Goal: Task Accomplishment & Management: Complete application form

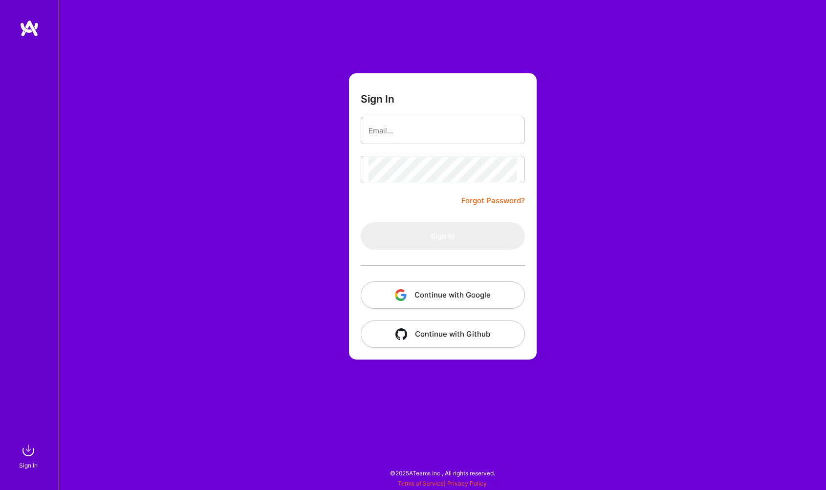
click at [0, 485] on com-1password-button at bounding box center [0, 485] width 0 height 0
click at [416, 131] on input "email" at bounding box center [443, 130] width 149 height 25
type input "[EMAIL_ADDRESS][DOMAIN_NAME]"
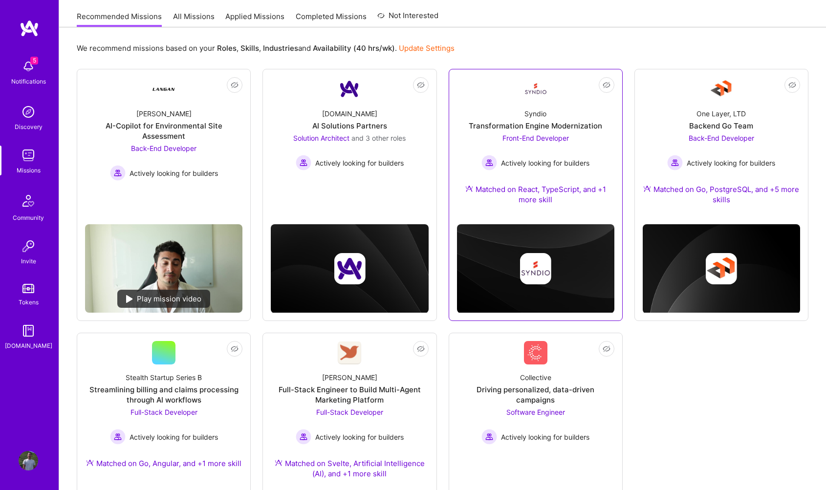
scroll to position [113, 0]
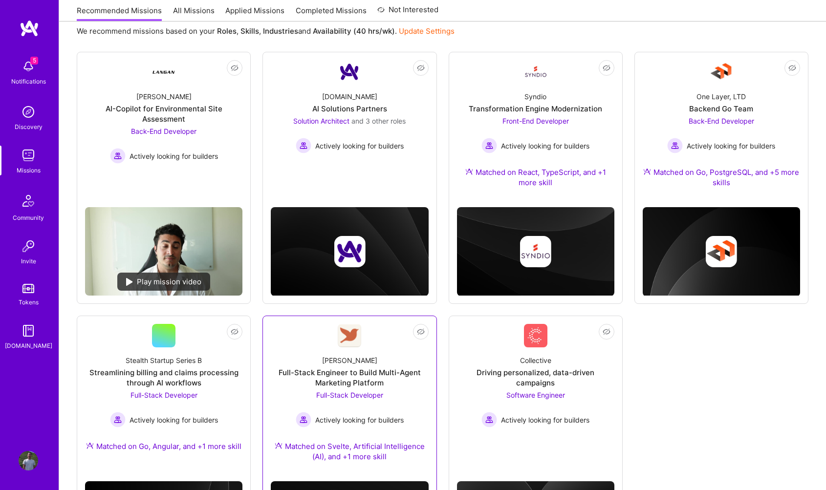
click at [363, 405] on div "Full-Stack Developer Actively looking for builders" at bounding box center [350, 409] width 108 height 38
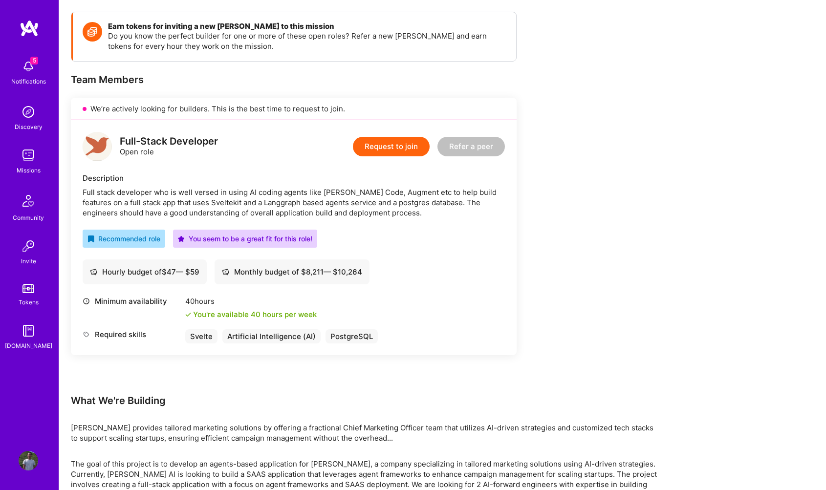
scroll to position [146, 0]
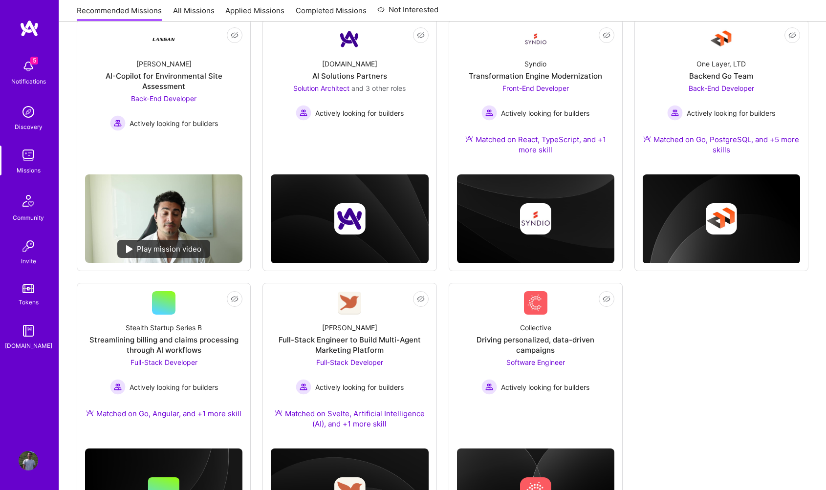
scroll to position [113, 0]
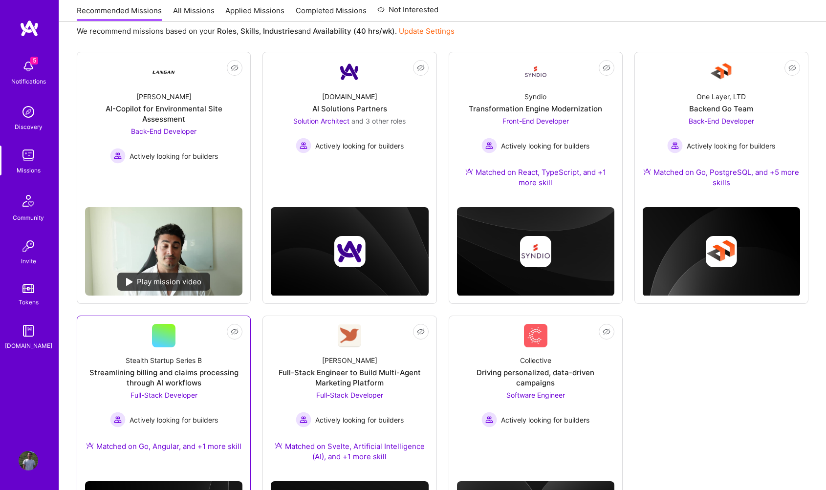
click at [162, 407] on div "Full-Stack Developer Actively looking for builders" at bounding box center [164, 409] width 108 height 38
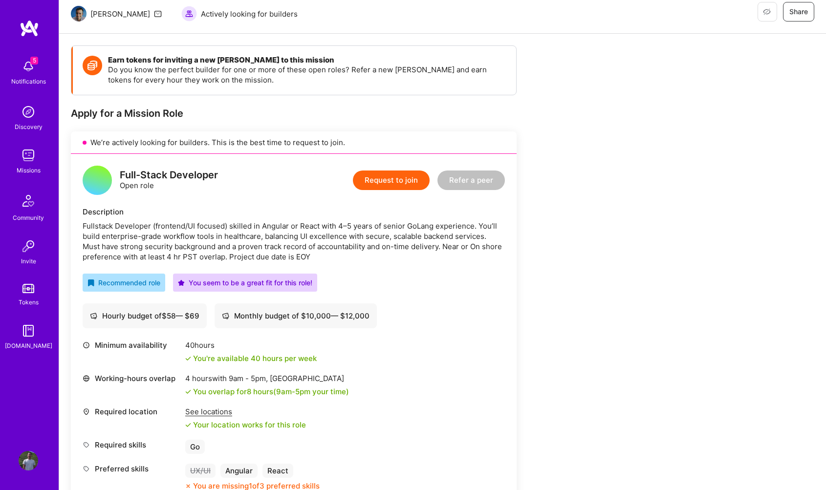
scroll to position [145, 0]
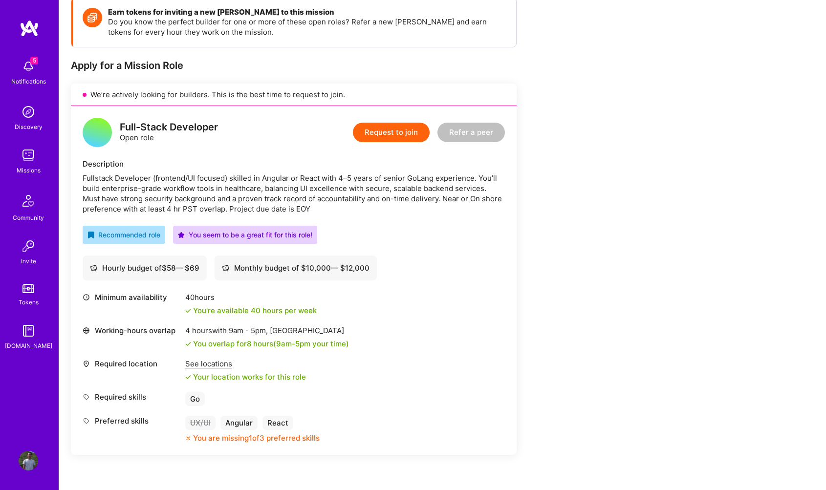
click at [388, 132] on button "Request to join" at bounding box center [391, 133] width 77 height 20
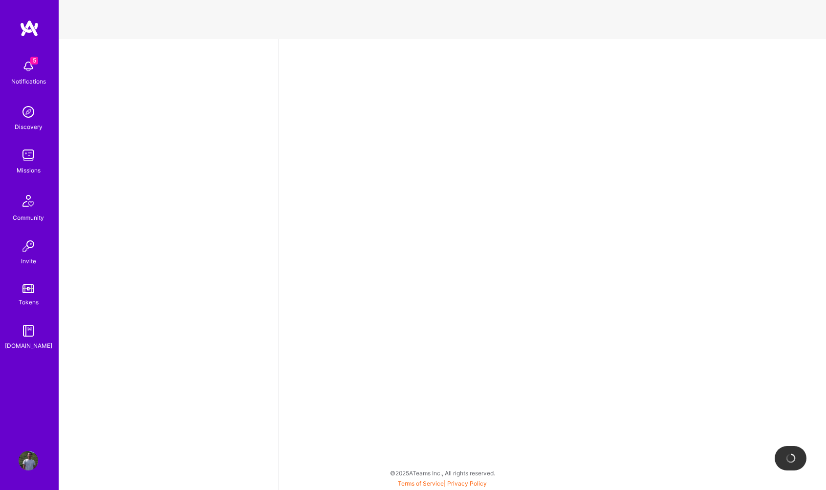
select select "US"
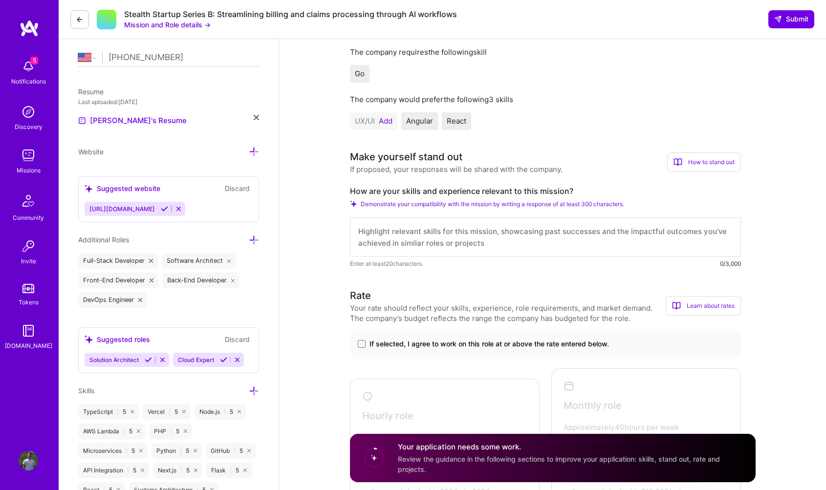
scroll to position [214, 0]
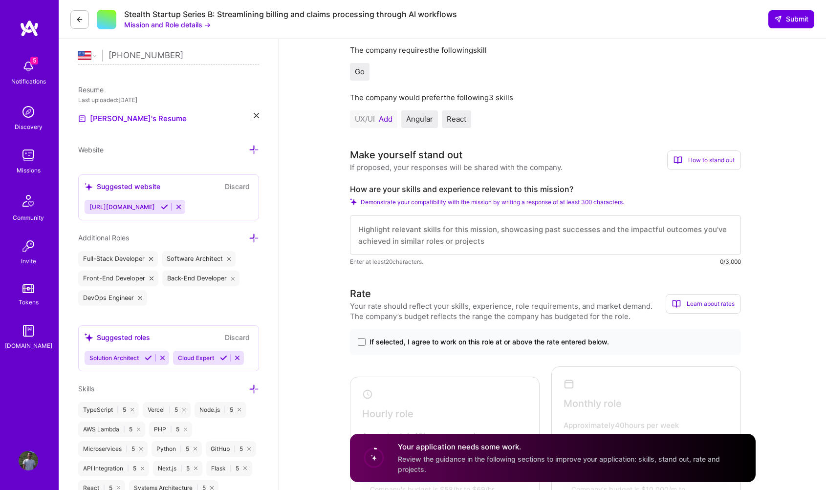
click at [494, 236] on textarea at bounding box center [545, 235] width 391 height 39
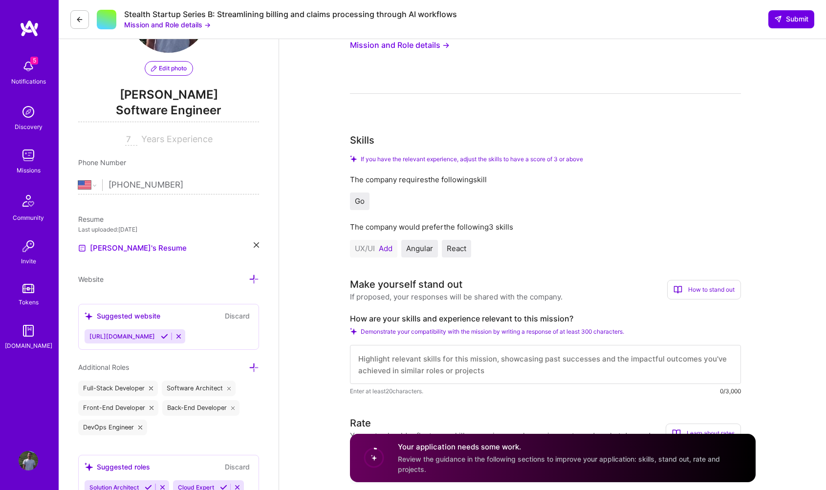
scroll to position [0, 0]
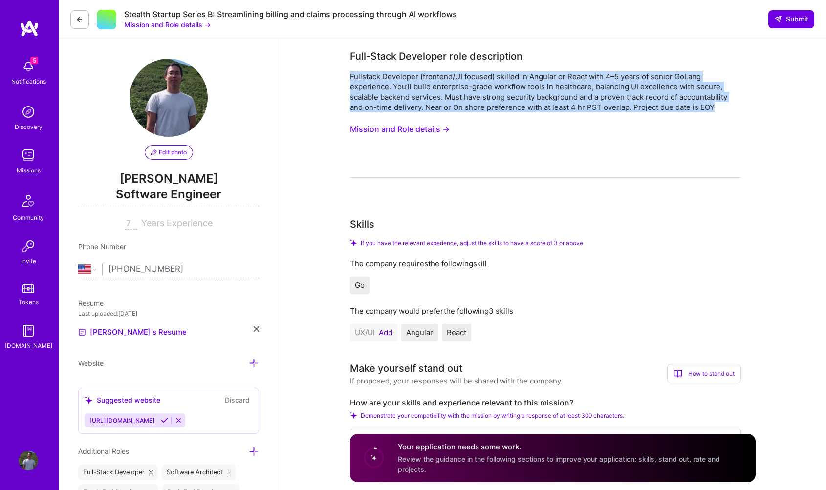
drag, startPoint x: 349, startPoint y: 76, endPoint x: 738, endPoint y: 110, distance: 390.5
copy div "Fullstack Developer (frontend/UI focused) skilled in Angular or React with 4–5 …"
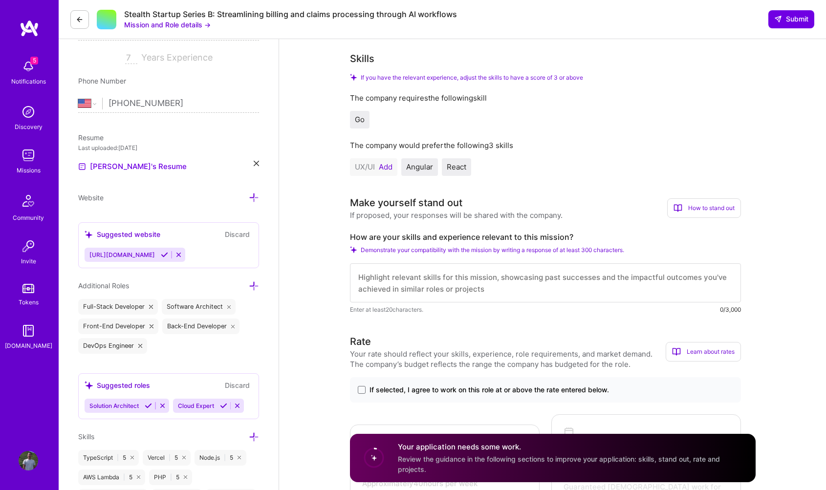
scroll to position [168, 0]
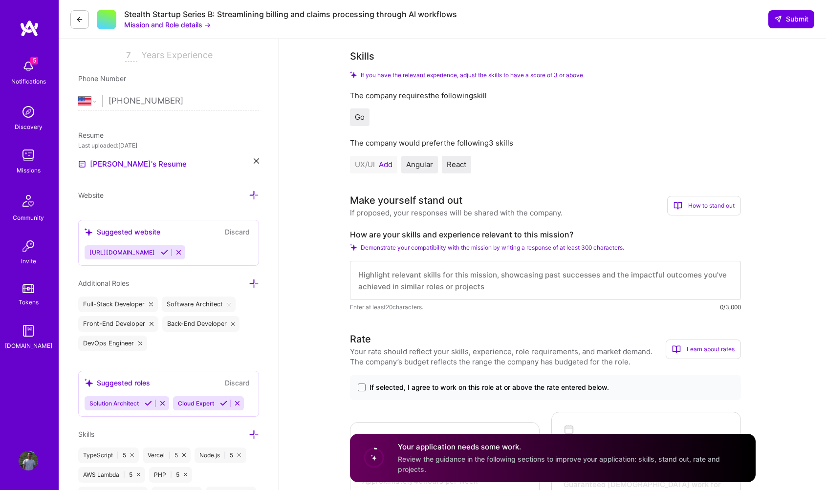
click at [428, 279] on textarea at bounding box center [545, 280] width 391 height 39
paste textarea "I have strong frontend experience in React/Angular and 4–5 years of senior GoLa…"
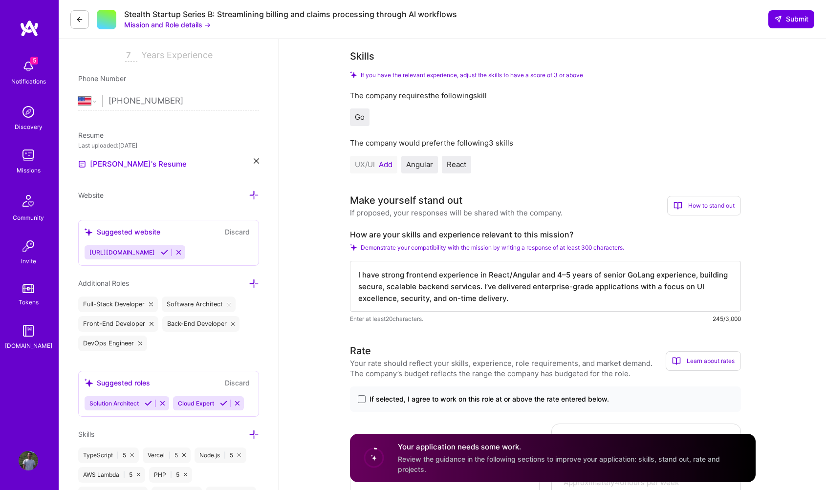
click at [528, 275] on textarea "I have strong frontend experience in React/Angular and 4–5 years of senior GoLa…" at bounding box center [545, 286] width 391 height 51
drag, startPoint x: 536, startPoint y: 276, endPoint x: 523, endPoint y: 276, distance: 12.2
click at [571, 276] on textarea "I have strong frontend experience in [GEOGRAPHIC_DATA] and years of senior GoLa…" at bounding box center [545, 286] width 391 height 51
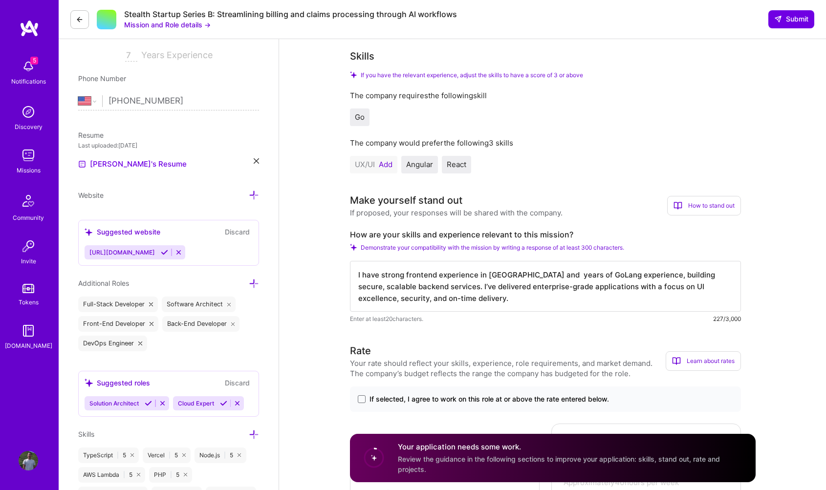
click at [526, 276] on textarea "I have strong frontend experience in [GEOGRAPHIC_DATA] and years of GoLang expe…" at bounding box center [545, 286] width 391 height 51
click at [419, 287] on textarea "I have strong frontend experience in [GEOGRAPHIC_DATA] and years of GoLang expe…" at bounding box center [545, 286] width 391 height 51
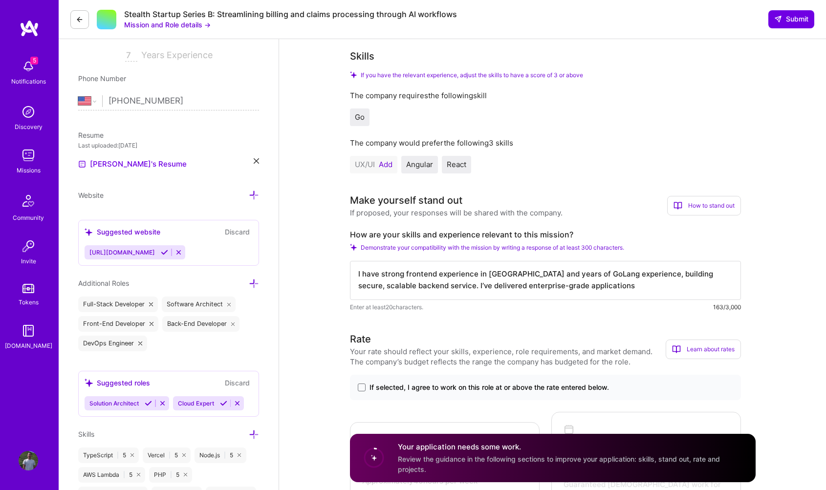
drag, startPoint x: 576, startPoint y: 287, endPoint x: 611, endPoint y: 296, distance: 36.6
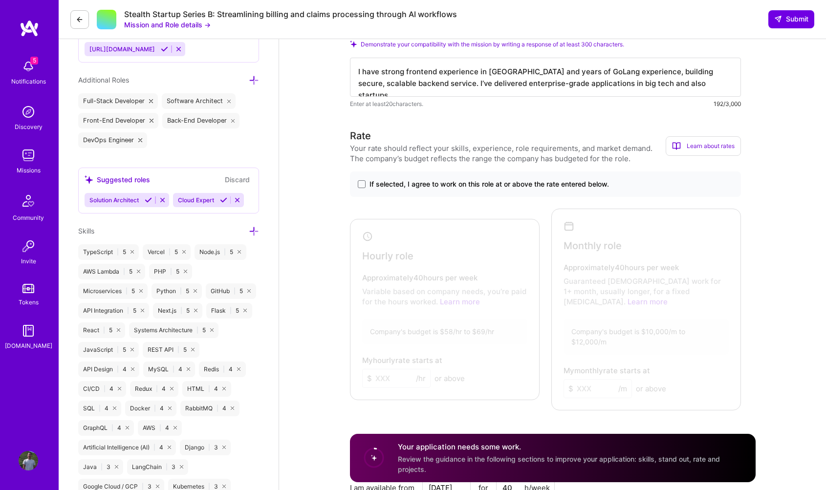
scroll to position [376, 0]
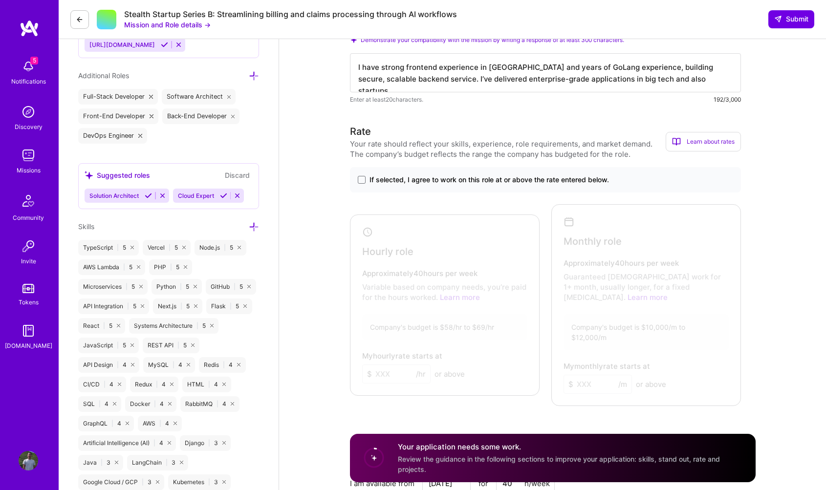
type textarea "I have strong frontend experience in [GEOGRAPHIC_DATA] and years of GoLang expe…"
click at [376, 181] on span "If selected, I agree to work on this role at or above the rate entered below." at bounding box center [490, 180] width 240 height 10
click at [0, 0] on input "If selected, I agree to work on this role at or above the rate entered below." at bounding box center [0, 0] width 0 height 0
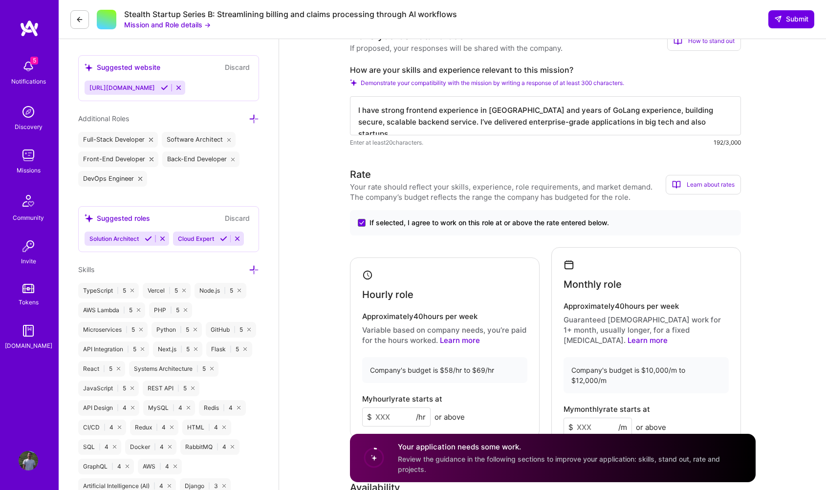
scroll to position [329, 0]
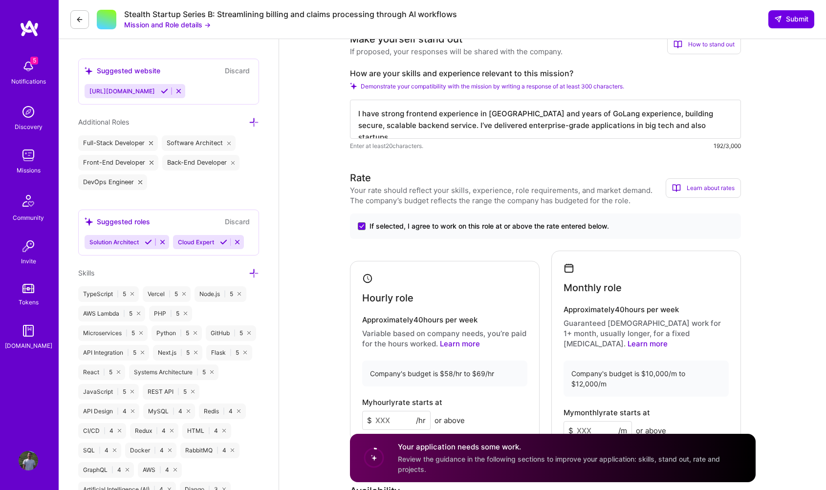
click at [452, 226] on span "If selected, I agree to work on this role at or above the rate entered below." at bounding box center [490, 226] width 240 height 10
click at [0, 0] on input "If selected, I agree to work on this role at or above the rate entered below." at bounding box center [0, 0] width 0 height 0
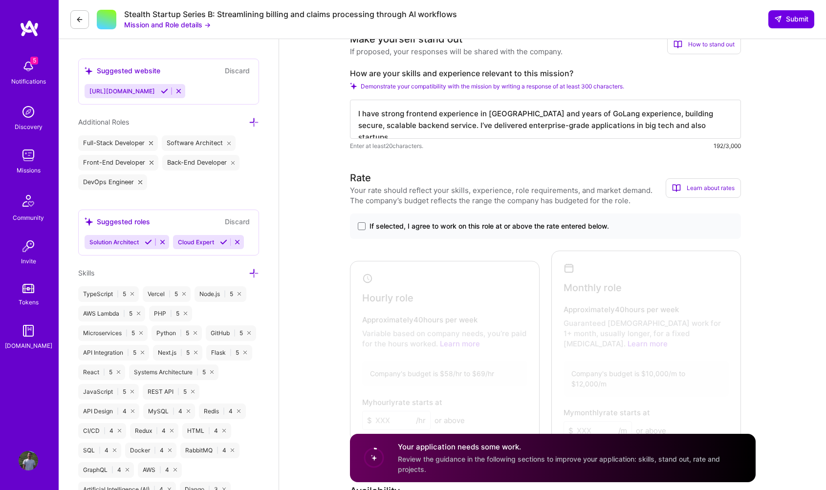
click at [452, 226] on span "If selected, I agree to work on this role at or above the rate entered below." at bounding box center [490, 226] width 240 height 10
click at [0, 0] on input "If selected, I agree to work on this role at or above the rate entered below." at bounding box center [0, 0] width 0 height 0
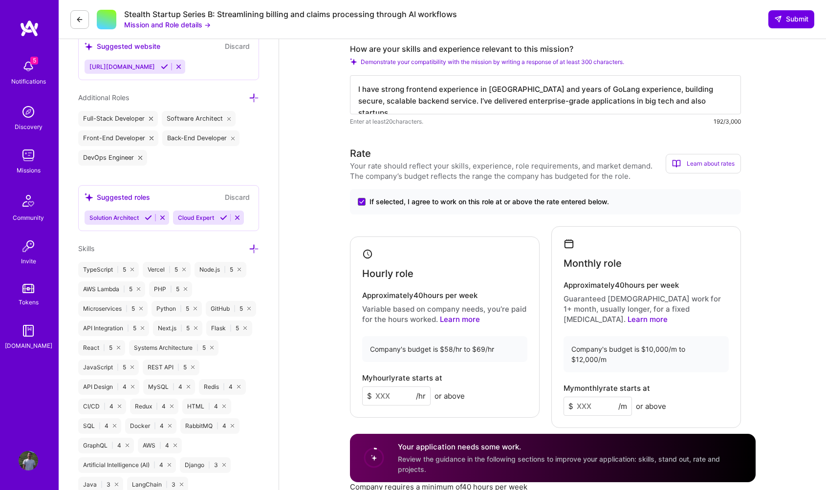
scroll to position [383, 0]
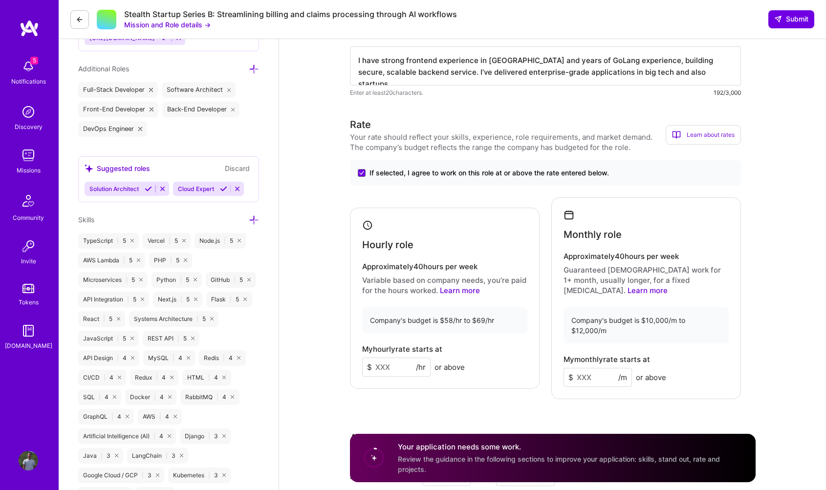
click at [397, 360] on input at bounding box center [396, 367] width 68 height 19
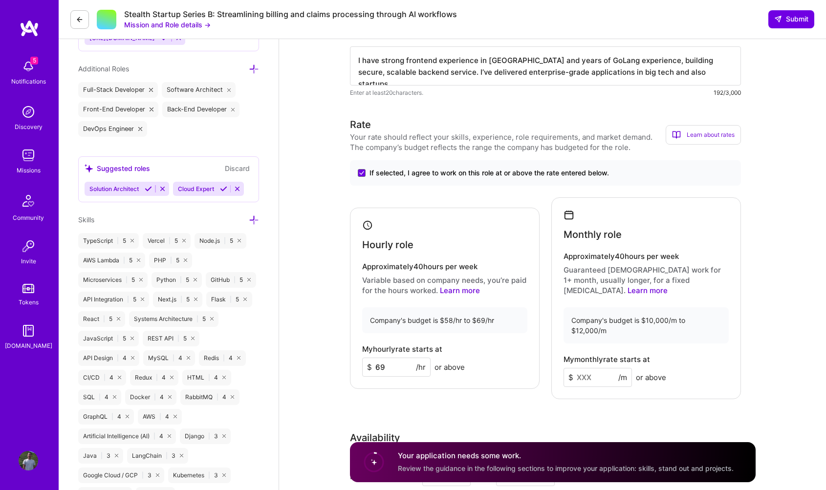
type input "69"
click at [592, 368] on input at bounding box center [598, 377] width 68 height 19
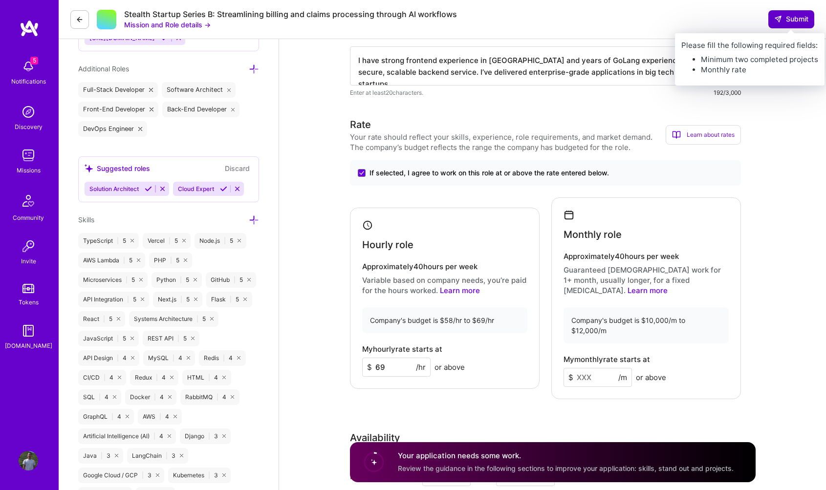
click at [788, 23] on span "Submit" at bounding box center [791, 19] width 34 height 10
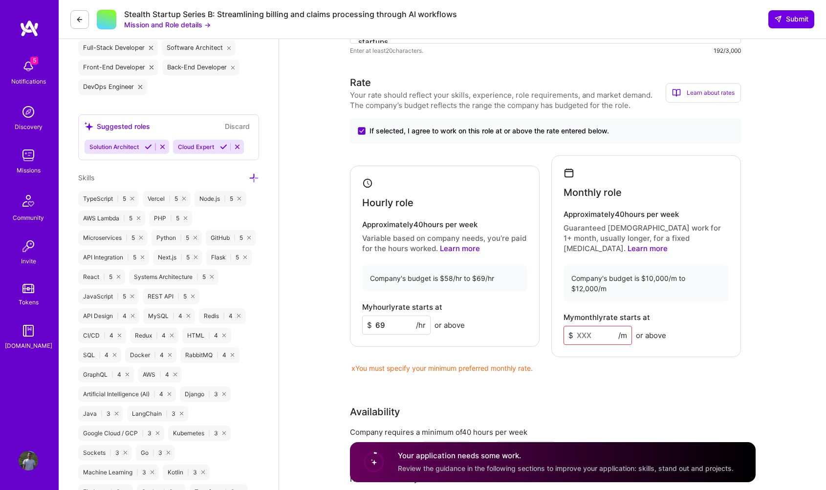
scroll to position [453, 0]
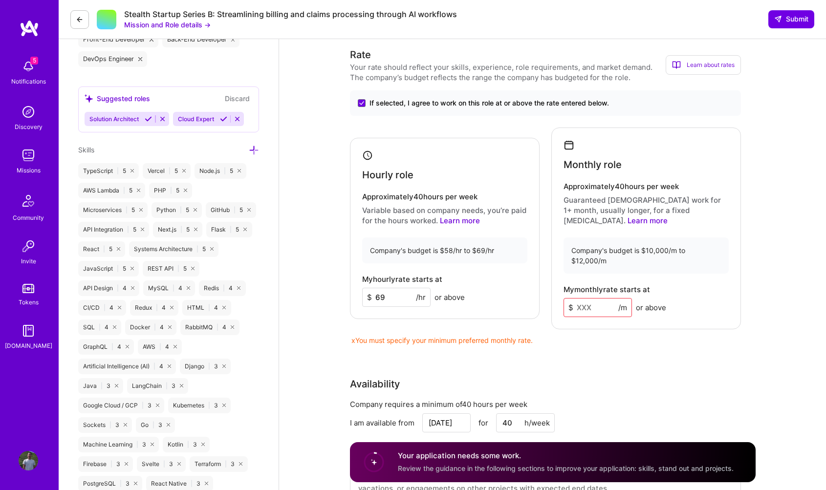
click at [589, 298] on input at bounding box center [598, 307] width 68 height 19
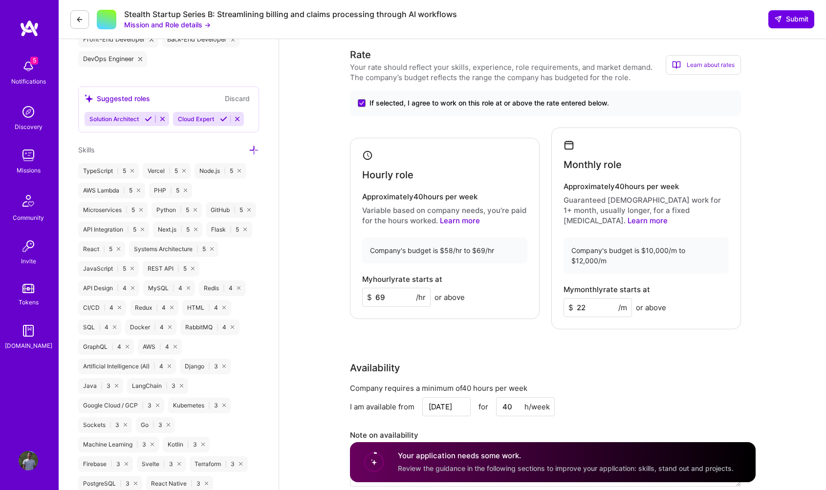
type input "2"
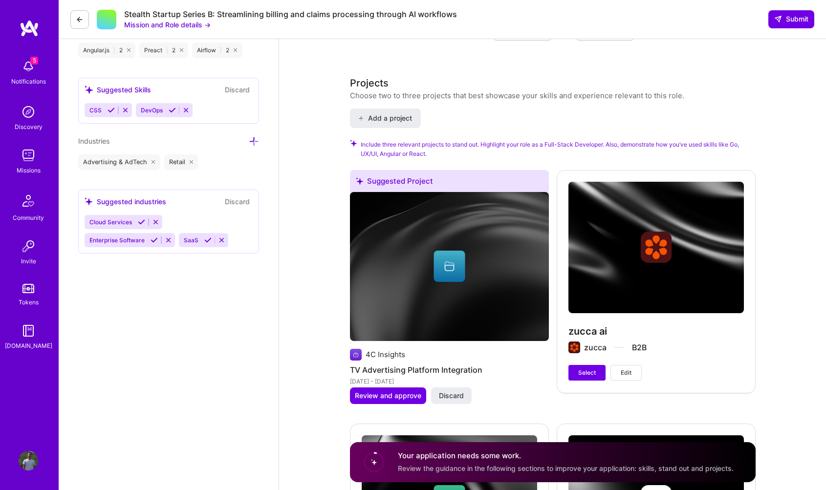
scroll to position [1004, 0]
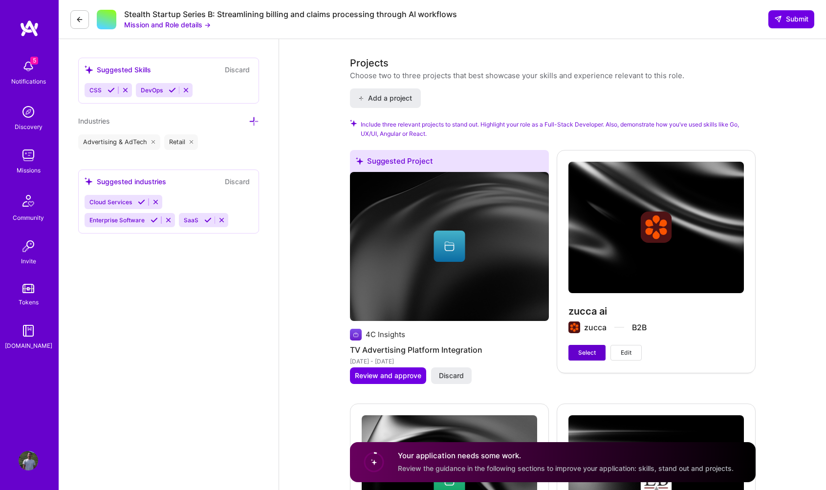
type input "12000"
click at [579, 349] on span "Select" at bounding box center [587, 353] width 18 height 9
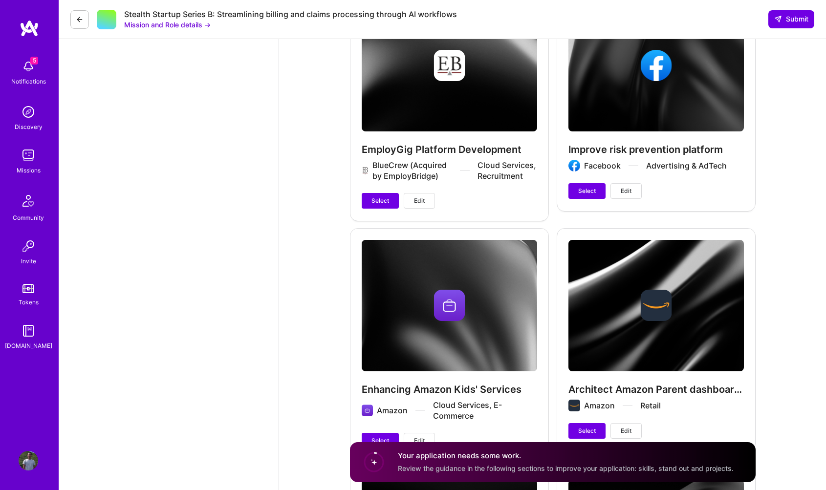
scroll to position [1910, 0]
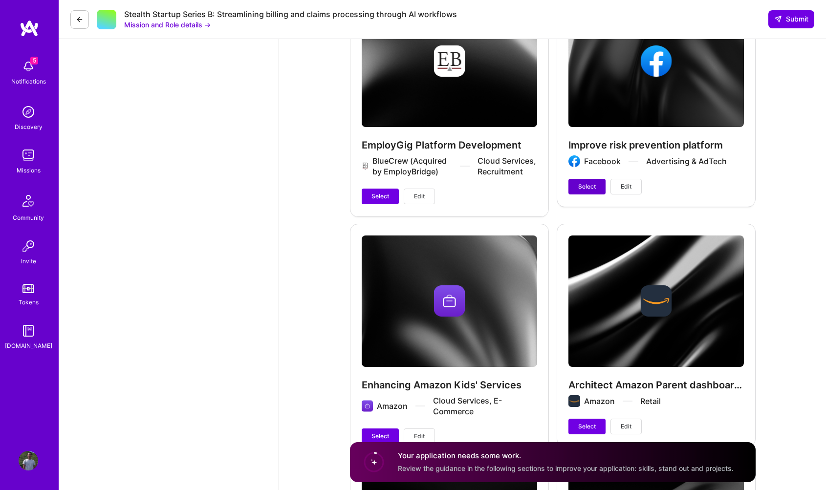
click at [584, 182] on span "Select" at bounding box center [587, 186] width 18 height 9
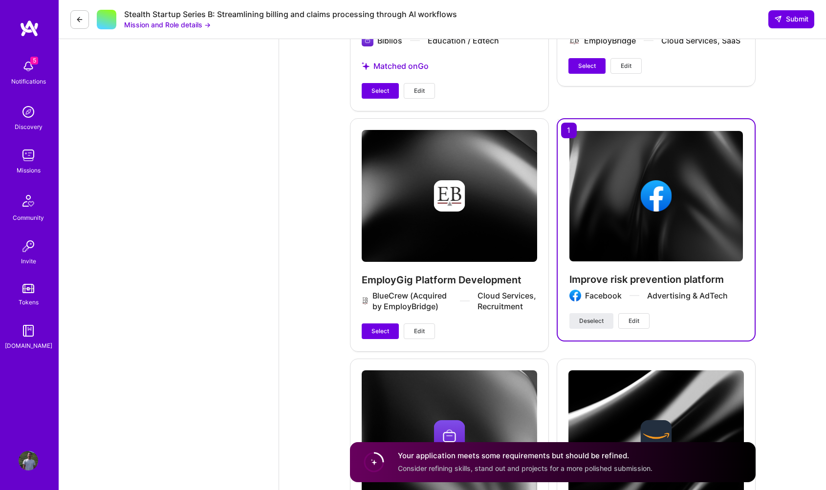
scroll to position [1911, 0]
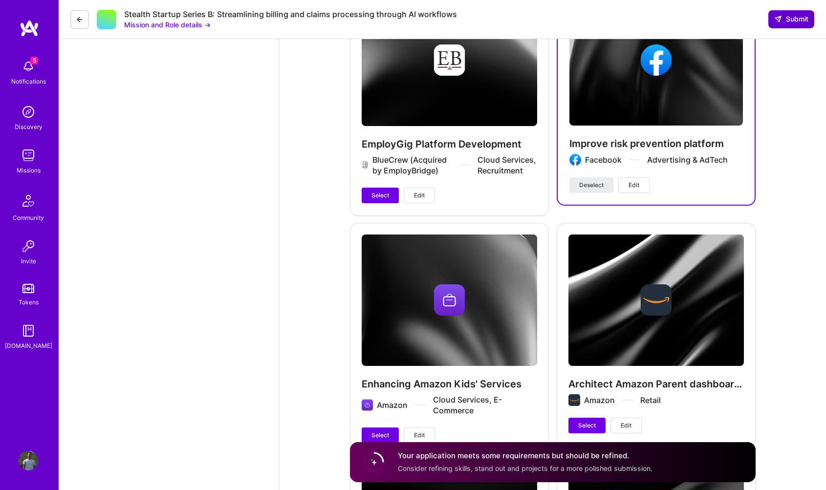
click at [774, 20] on icon at bounding box center [778, 19] width 8 height 8
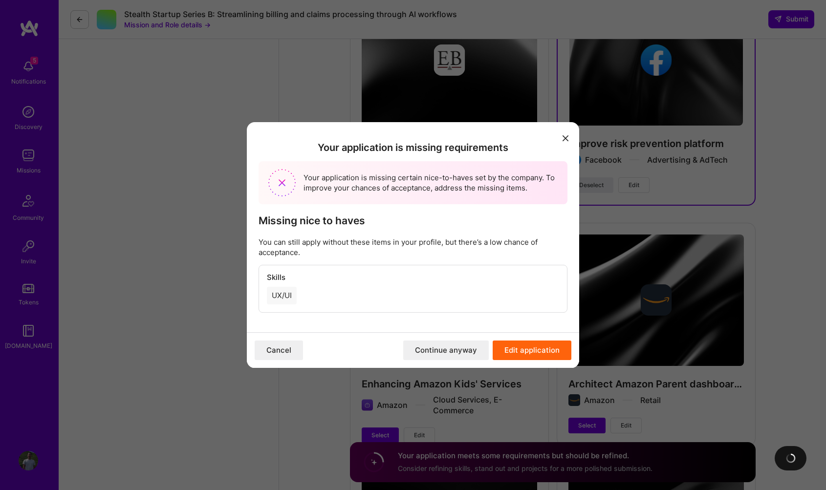
click at [275, 294] on div "UX/UI" at bounding box center [282, 296] width 30 height 18
click at [513, 352] on button "Edit application" at bounding box center [532, 351] width 79 height 20
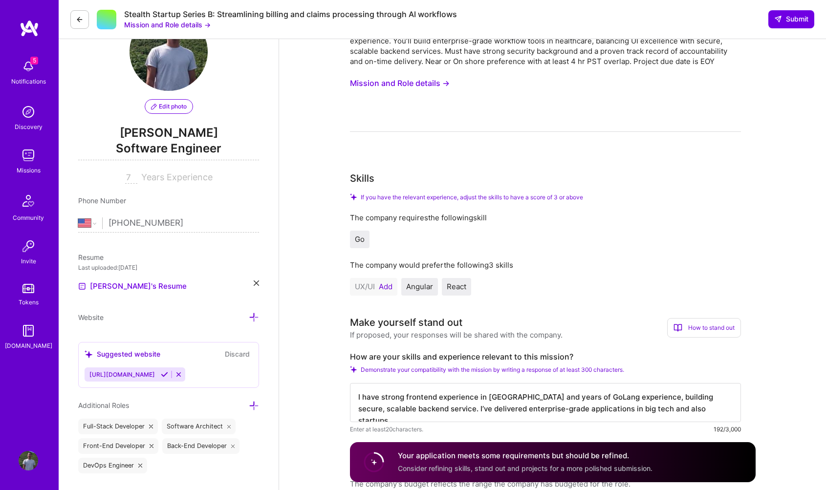
scroll to position [162, 0]
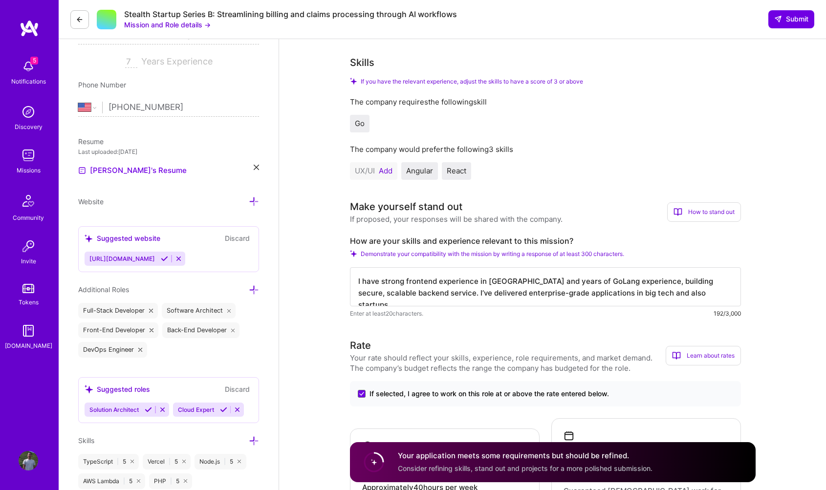
click at [383, 174] on button "Add" at bounding box center [386, 171] width 14 height 8
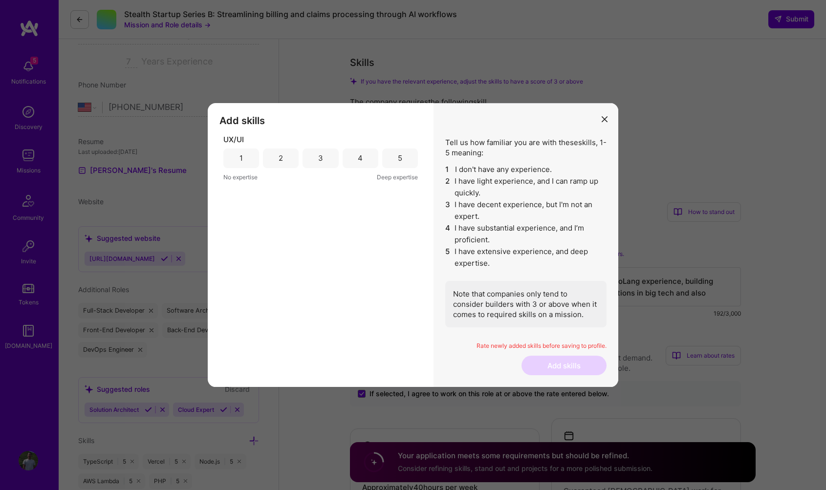
click at [366, 161] on div "4" at bounding box center [361, 159] width 36 height 20
click at [569, 368] on button "Add skills" at bounding box center [564, 366] width 85 height 20
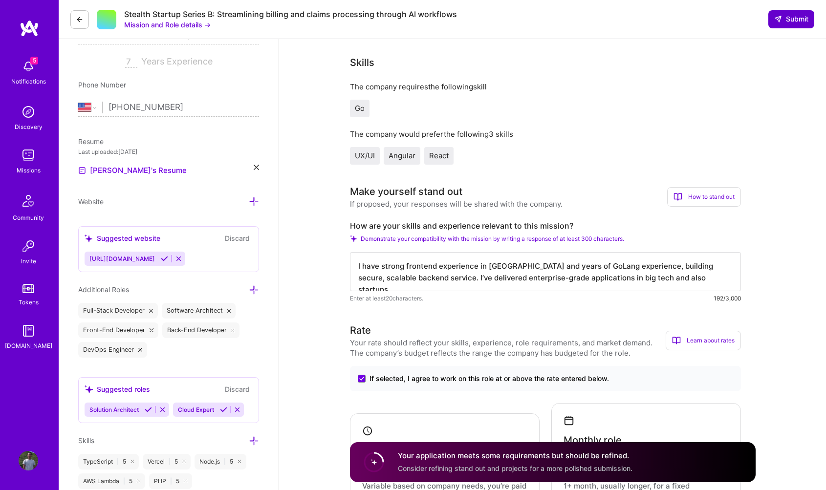
click at [795, 17] on span "Submit" at bounding box center [791, 19] width 34 height 10
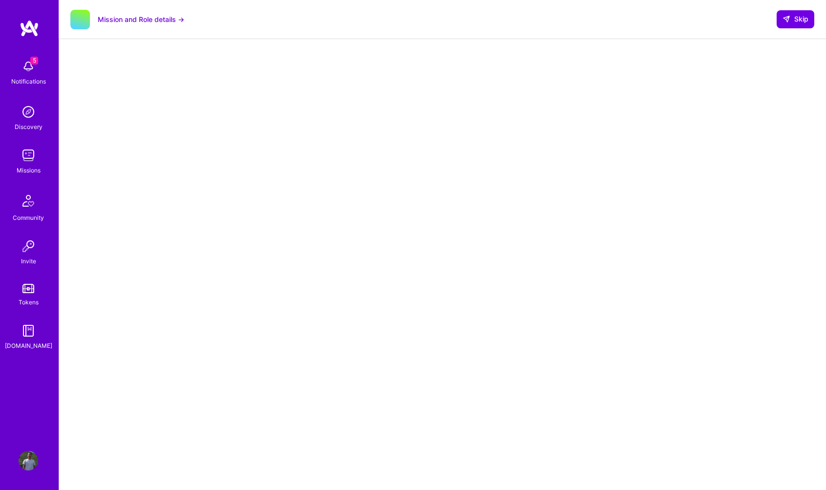
click at [145, 189] on div at bounding box center [443, 294] width 728 height 491
select select "US"
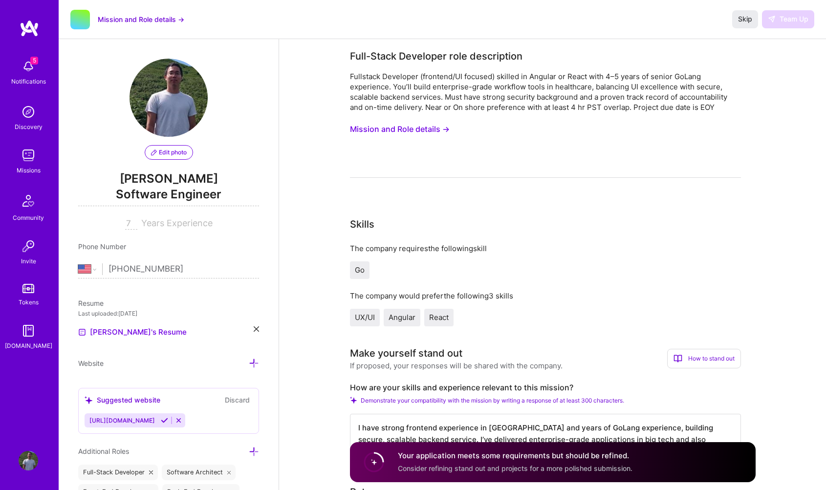
click at [790, 22] on div "Skip Team Up" at bounding box center [773, 19] width 82 height 18
click at [744, 21] on span "Skip" at bounding box center [745, 19] width 14 height 10
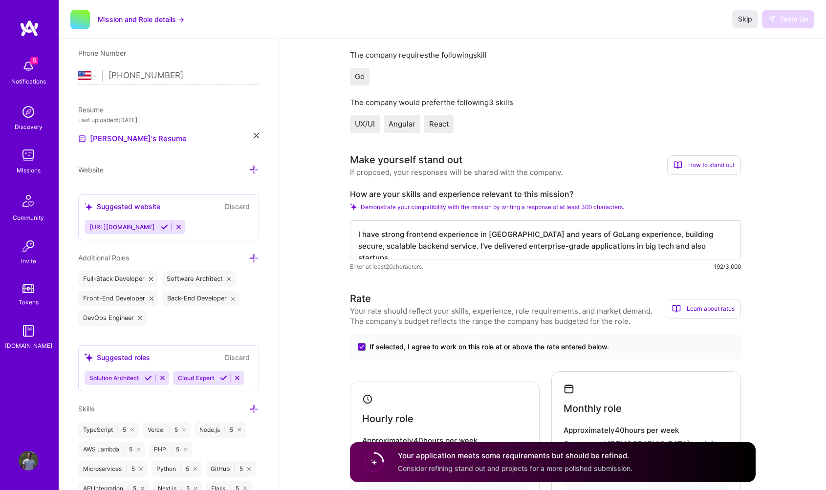
scroll to position [195, 0]
click at [752, 24] on button "Skip" at bounding box center [745, 19] width 26 height 18
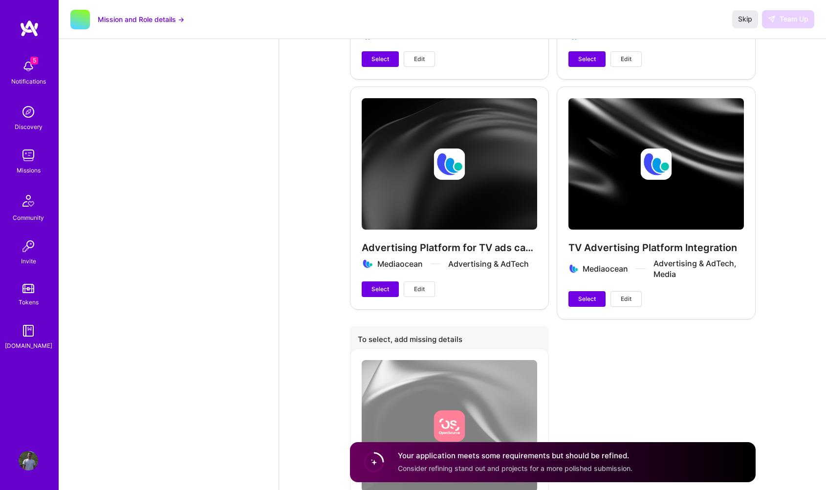
scroll to position [2607, 0]
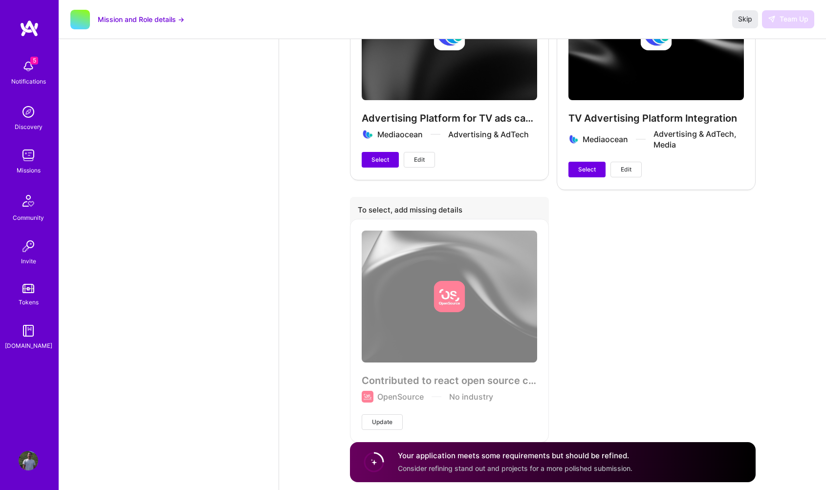
click at [787, 19] on div "Skip Team Up" at bounding box center [773, 19] width 82 height 18
click at [739, 21] on span "Skip" at bounding box center [745, 19] width 14 height 10
click at [31, 122] on div "Discovery" at bounding box center [29, 127] width 28 height 10
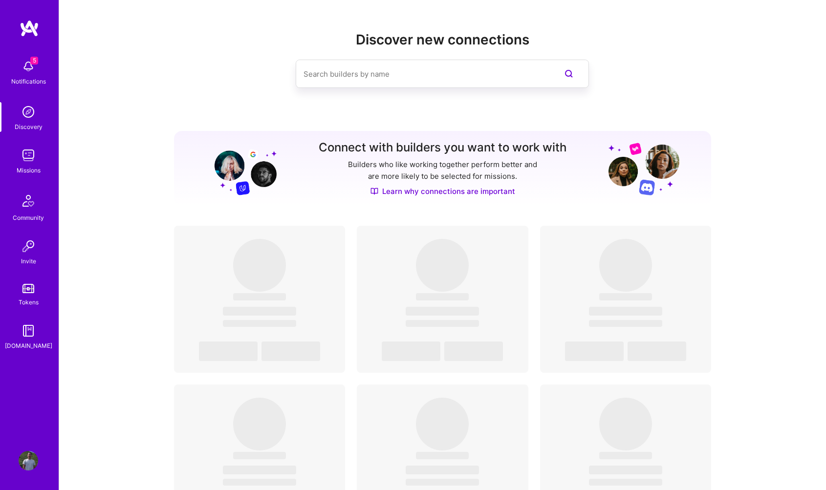
click at [24, 166] on div "Missions" at bounding box center [29, 170] width 24 height 10
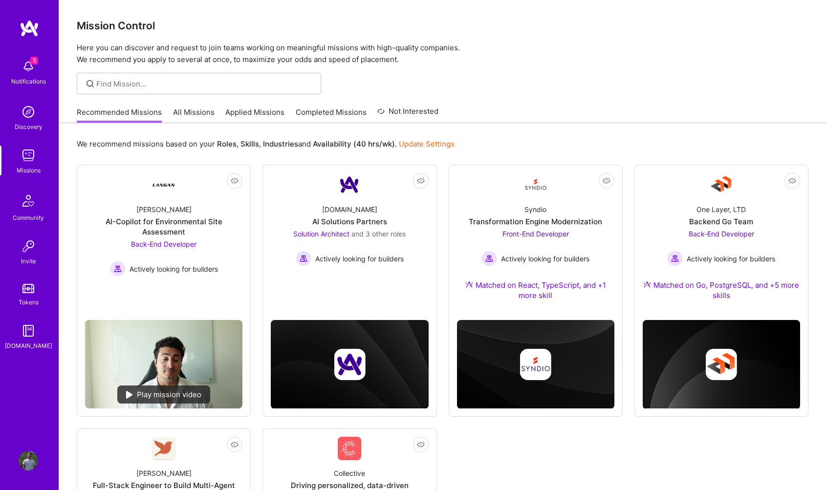
click at [247, 111] on link "Applied Missions" at bounding box center [254, 115] width 59 height 16
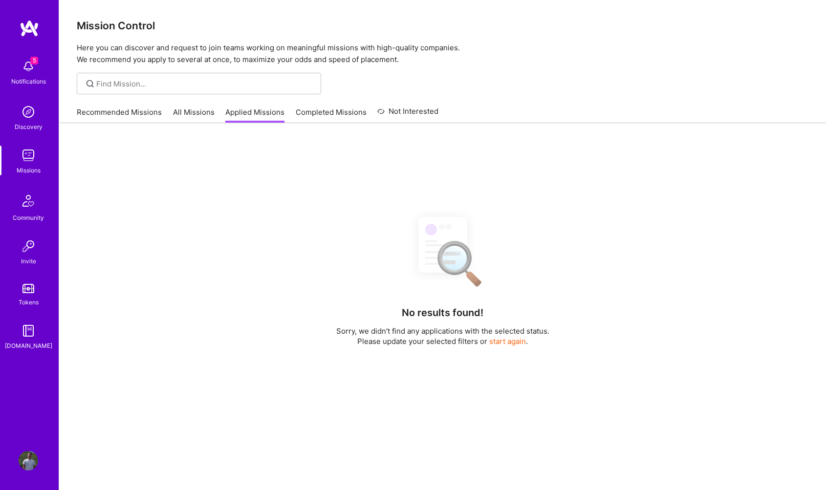
click at [194, 117] on link "All Missions" at bounding box center [194, 115] width 42 height 16
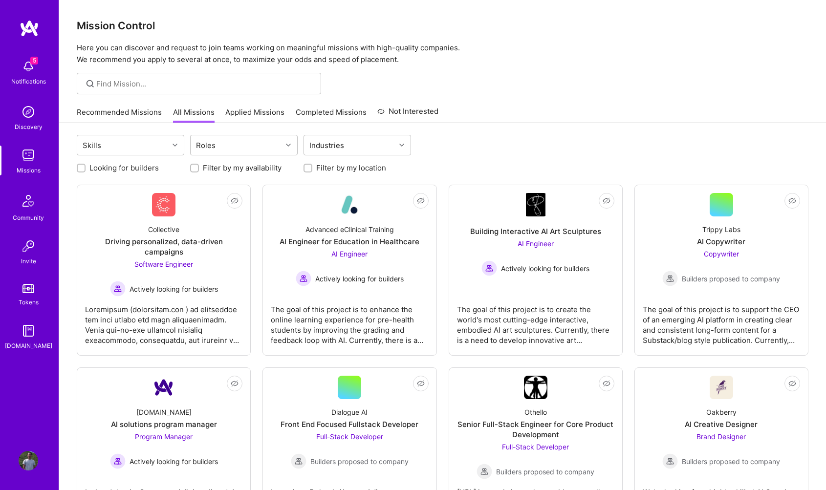
click at [345, 116] on link "Completed Missions" at bounding box center [331, 115] width 71 height 16
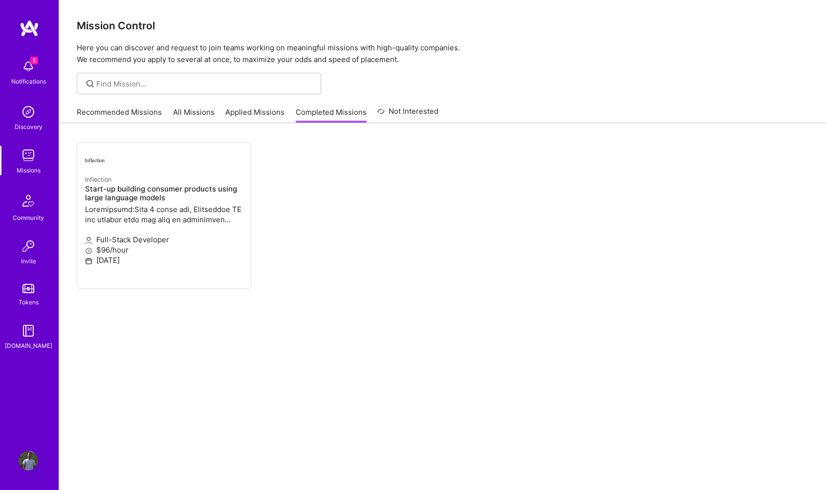
click at [262, 116] on link "Applied Missions" at bounding box center [254, 115] width 59 height 16
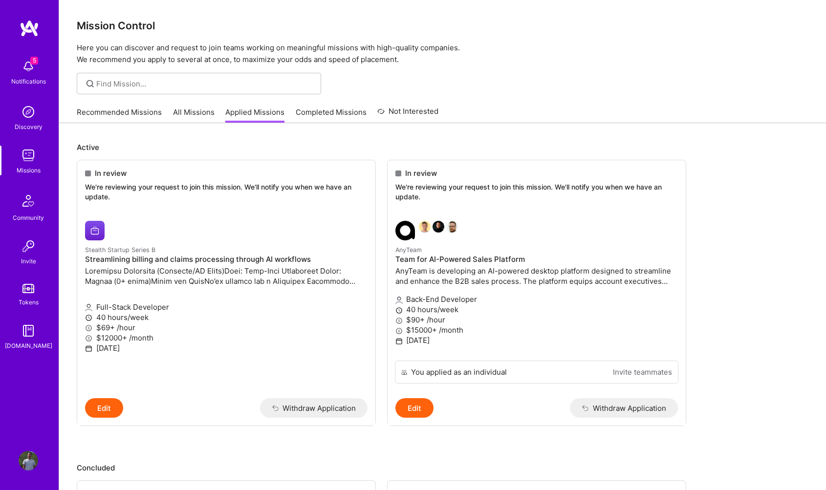
click at [25, 76] on div "Notifications" at bounding box center [28, 81] width 35 height 10
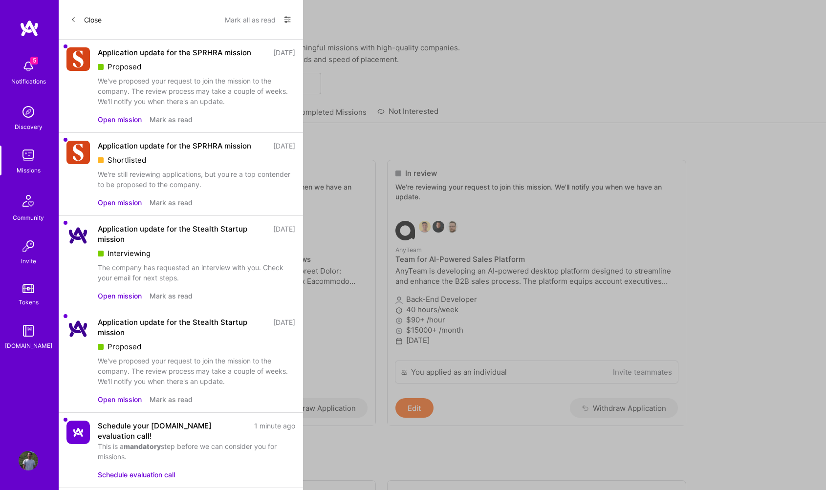
click at [128, 125] on button "Open mission" at bounding box center [120, 119] width 44 height 10
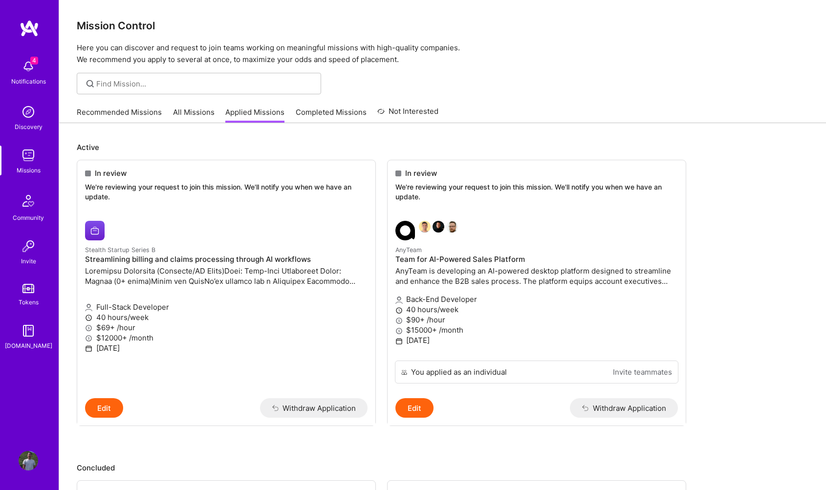
click at [120, 112] on link "Recommended Missions" at bounding box center [119, 115] width 85 height 16
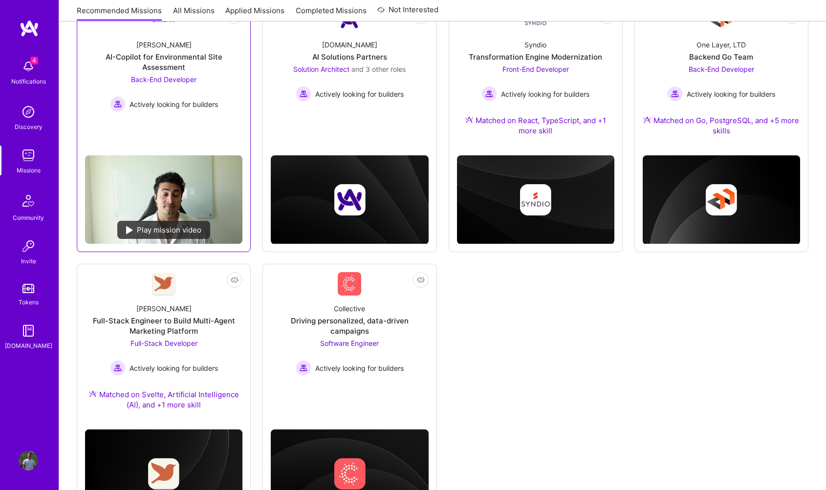
scroll to position [211, 0]
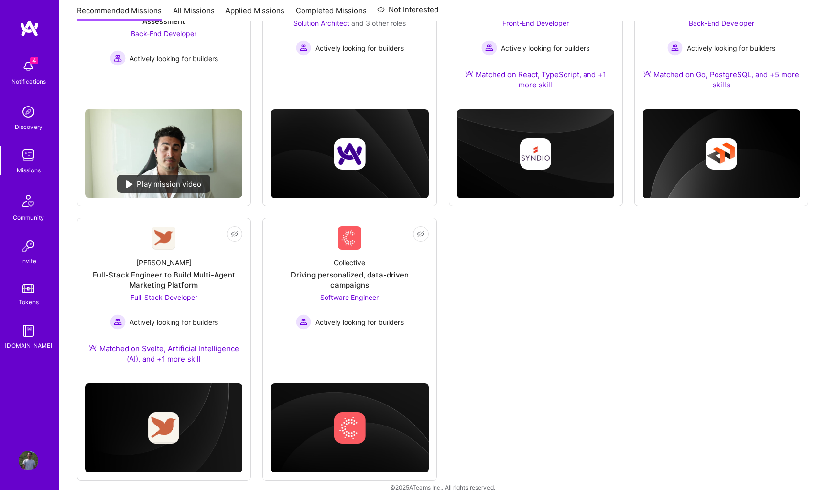
click at [505, 288] on div "Not Interested [PERSON_NAME]-Copilot for Environmental Site Assessment Back-End…" at bounding box center [443, 217] width 732 height 527
